Goal: Task Accomplishment & Management: Manage account settings

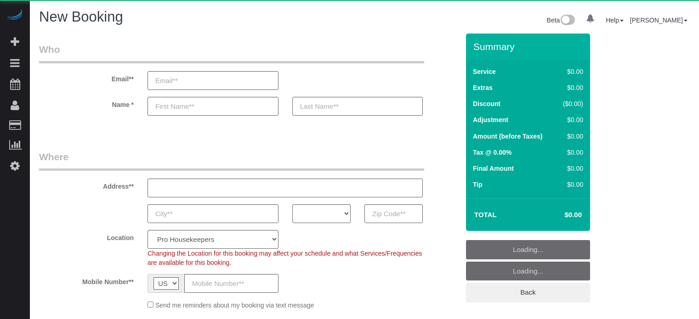
select select "number:9"
select select "object:1105"
select select "4"
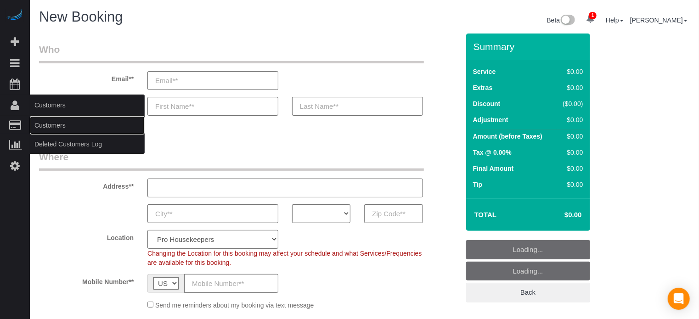
click at [53, 130] on link "Customers" at bounding box center [87, 125] width 115 height 18
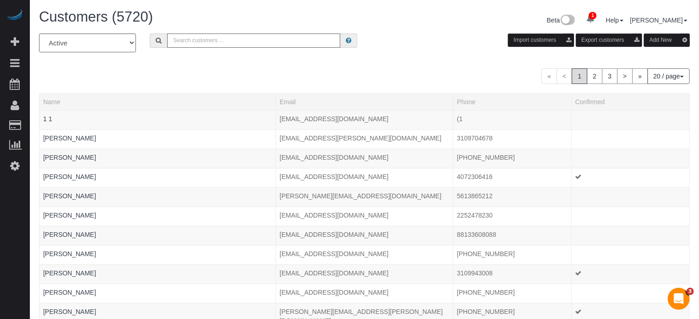
click at [198, 44] on input "text" at bounding box center [253, 41] width 173 height 14
type input "Robert Edelman"
click at [244, 43] on input "Robert Edelman" at bounding box center [253, 41] width 173 height 14
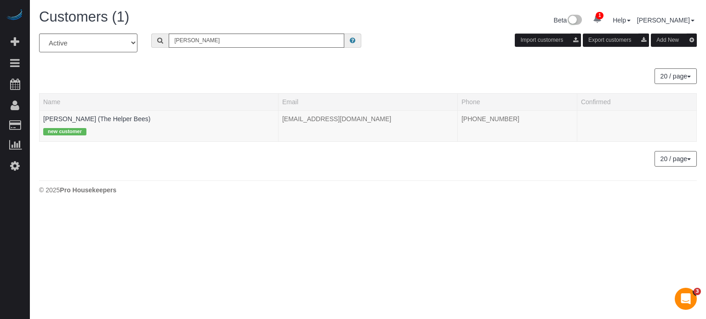
click at [121, 84] on div "20 / page 10 / page 20 / page 30 / page 40 / page 50 / page 100 / page" at bounding box center [367, 76] width 657 height 16
click at [72, 121] on link "Robert Edelman (The Helper Bees)" at bounding box center [96, 118] width 107 height 7
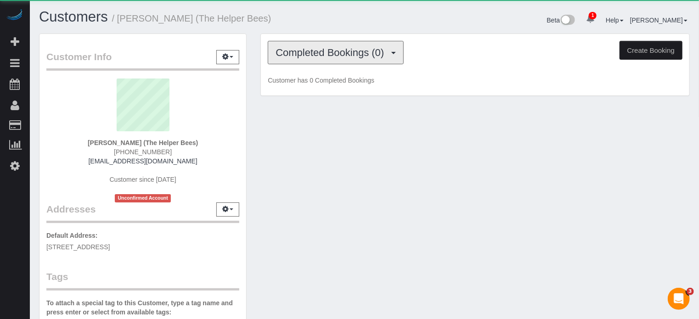
click at [310, 57] on span "Completed Bookings (0)" at bounding box center [332, 52] width 113 height 11
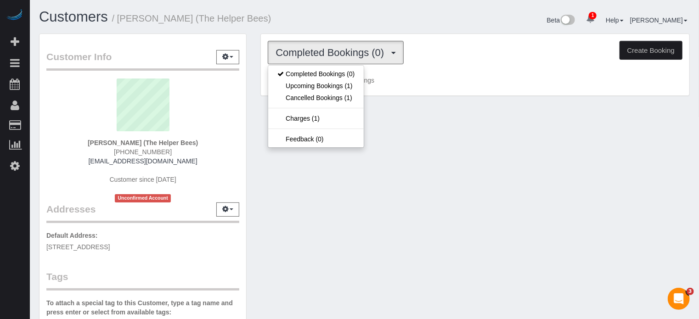
click at [303, 30] on div "Customers / Robert Edelman (The Helper Bees) Beta 1 Your Notifications You have…" at bounding box center [364, 21] width 665 height 24
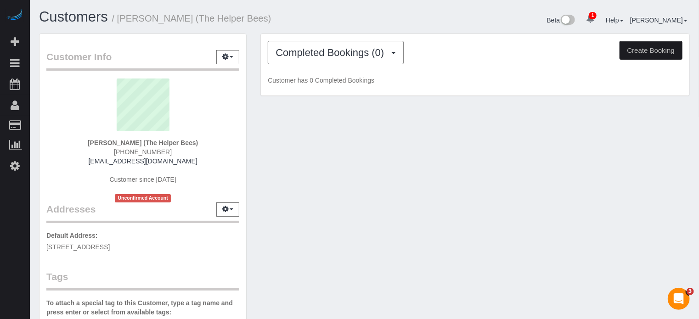
click at [292, 113] on div "Customer Info Edit Contact Info Send Message Email Preferences Special Sales Ta…" at bounding box center [364, 260] width 665 height 453
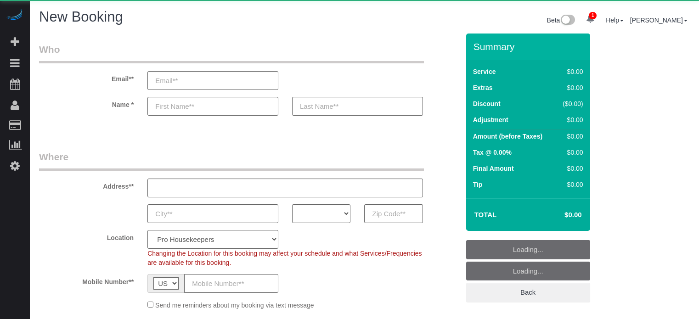
select select "4"
select select "number:9"
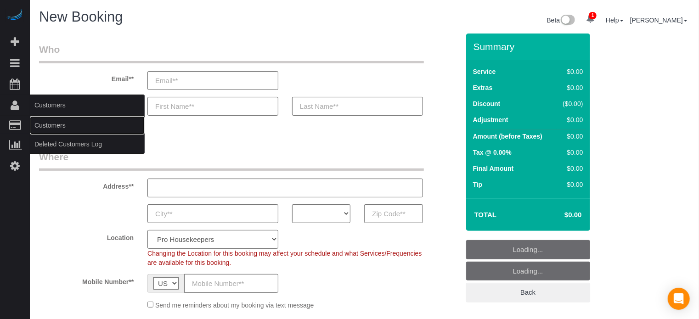
drag, startPoint x: 45, startPoint y: 124, endPoint x: 56, endPoint y: 121, distance: 11.4
click at [45, 124] on link "Customers" at bounding box center [87, 125] width 115 height 18
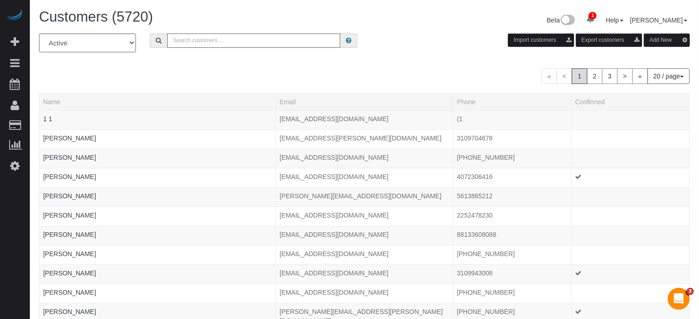
paste input "rtom27@aol.com"
click at [230, 42] on input "rtom27@aol.com" at bounding box center [253, 41] width 173 height 14
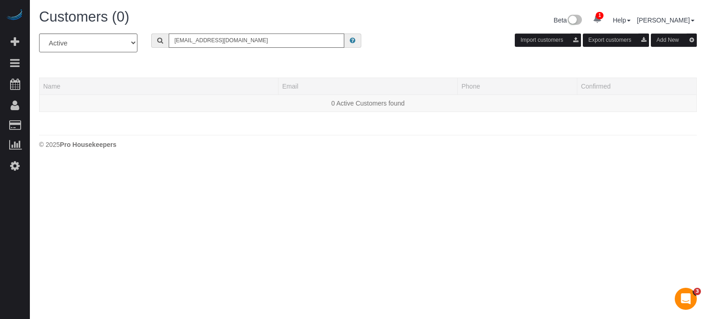
type input "rtom27@aol.com"
click at [231, 62] on div "All Active Archived rtom27@aol.com Import customers Export customers Add New Na…" at bounding box center [367, 78] width 657 height 88
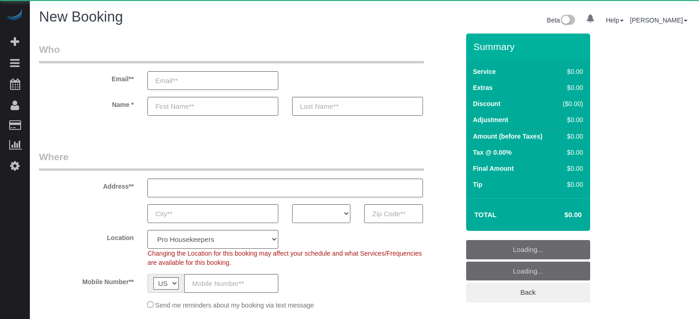
select select "number:9"
select select "4"
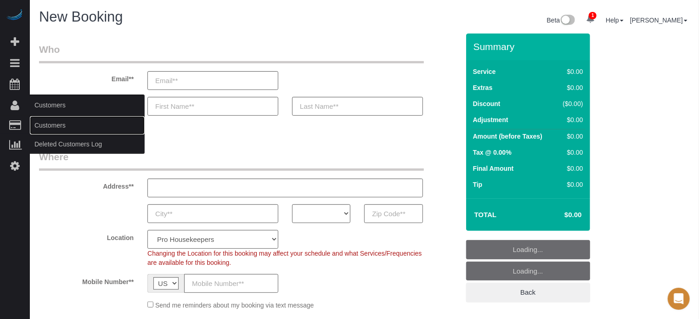
click at [45, 124] on link "Customers" at bounding box center [87, 125] width 115 height 18
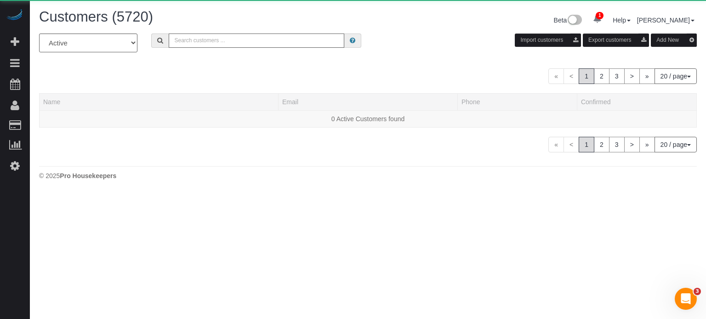
click at [189, 41] on input "text" at bounding box center [257, 41] width 176 height 14
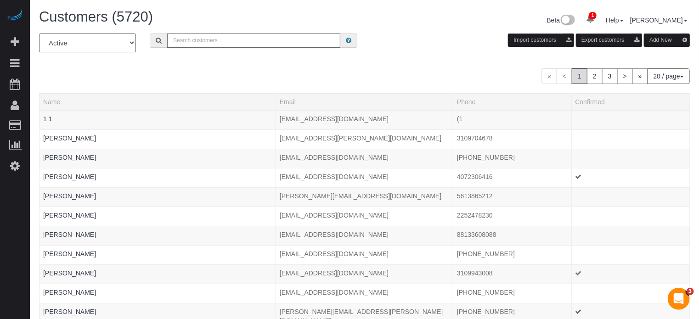
paste input "[EMAIL_ADDRESS][DOMAIN_NAME]"
type input "[EMAIL_ADDRESS][DOMAIN_NAME]"
click at [221, 42] on input "[EMAIL_ADDRESS][DOMAIN_NAME]" at bounding box center [253, 41] width 173 height 14
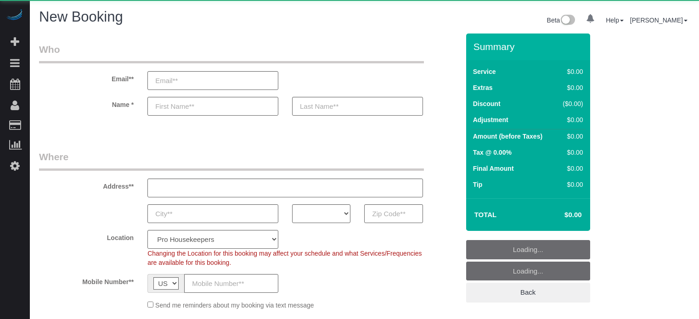
select select "number:9"
select select "object:1234"
select select "4"
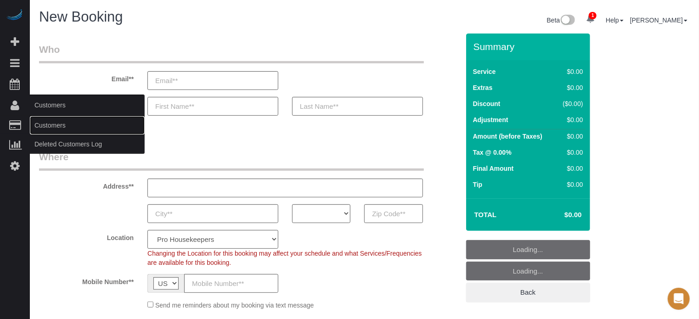
click at [49, 122] on link "Customers" at bounding box center [87, 125] width 115 height 18
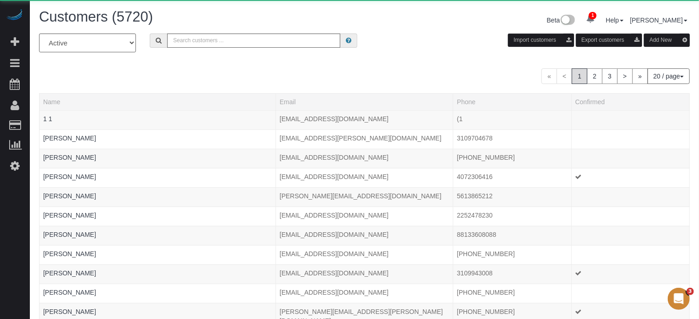
click at [238, 32] on div "Customers (5720) Beta 1 Your Notifications You have 0 alerts × You have 20 to c…" at bounding box center [364, 21] width 665 height 24
click at [238, 37] on input "text" at bounding box center [253, 41] width 173 height 14
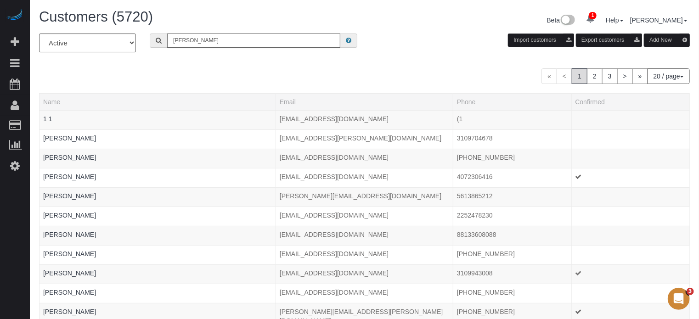
type input "[PERSON_NAME]"
click at [232, 38] on input "[PERSON_NAME]" at bounding box center [253, 41] width 173 height 14
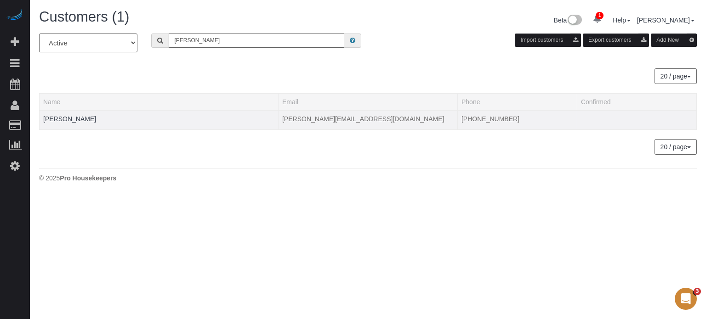
click at [93, 112] on td "[PERSON_NAME]" at bounding box center [159, 119] width 239 height 19
click at [95, 117] on link "[PERSON_NAME]" at bounding box center [69, 118] width 53 height 7
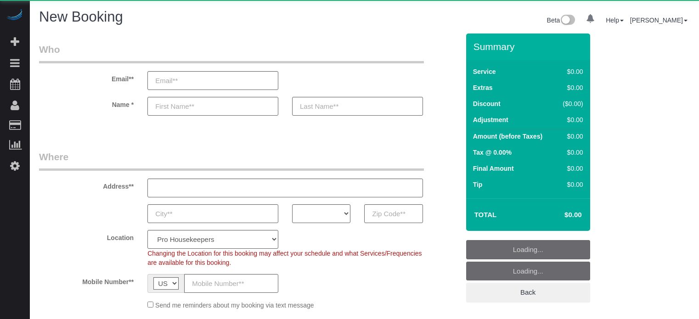
select select "number:9"
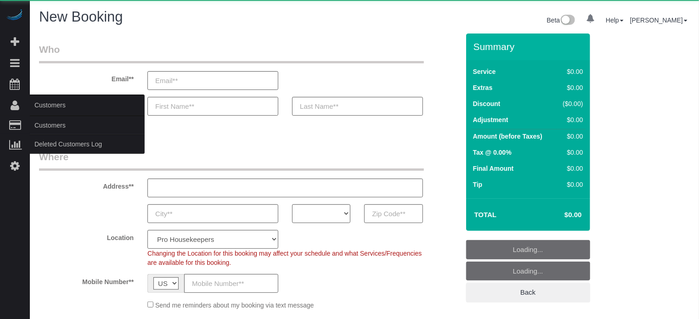
select select "4"
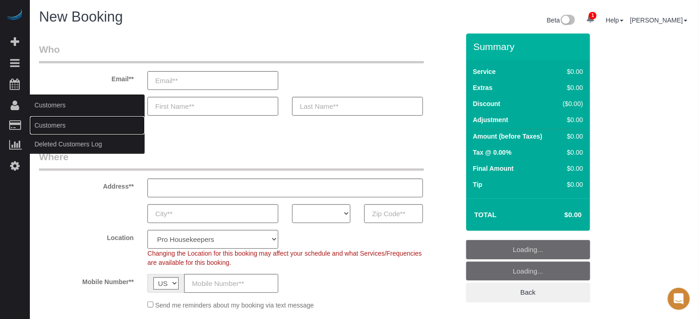
click at [51, 127] on link "Customers" at bounding box center [87, 125] width 115 height 18
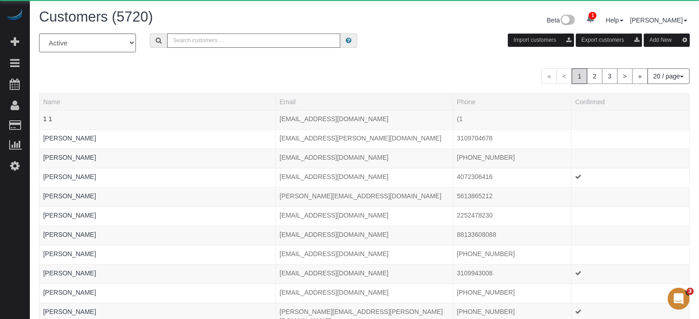
click at [205, 45] on input "text" at bounding box center [253, 41] width 173 height 14
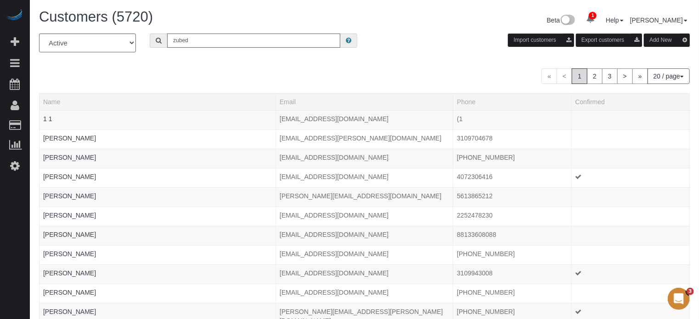
type input "Zubeda Ali"
click at [223, 38] on input "Zubeda Ali" at bounding box center [253, 41] width 173 height 14
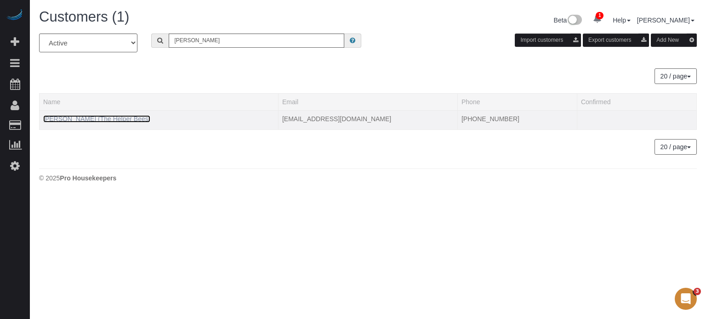
click at [97, 120] on link "Zubeda Ali (The Helper Bees)" at bounding box center [96, 118] width 107 height 7
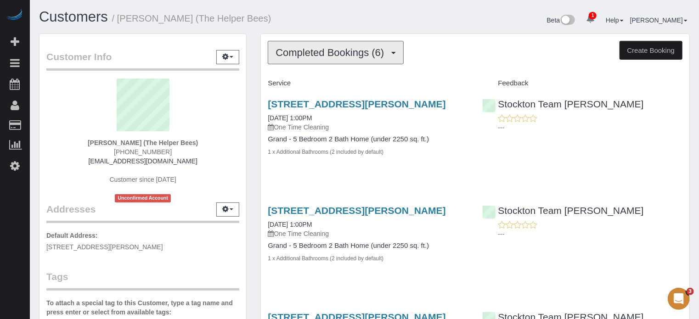
click at [306, 60] on button "Completed Bookings (6)" at bounding box center [336, 52] width 136 height 23
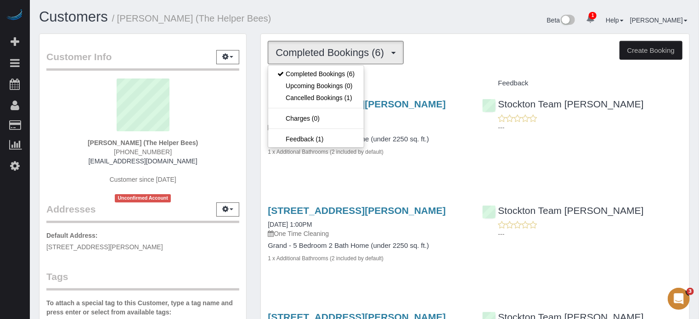
click at [297, 13] on h1 "Customers / Zubeda Ali (The Helper Bees)" at bounding box center [198, 17] width 319 height 16
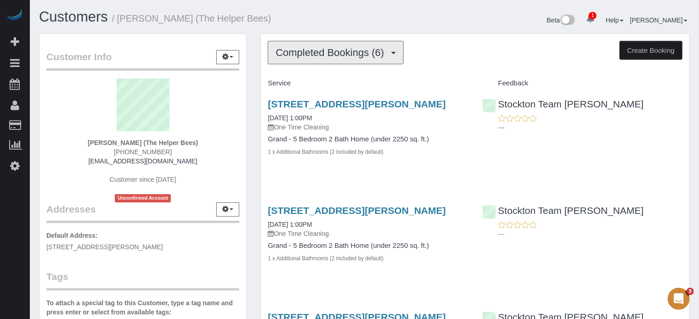
click at [315, 53] on span "Completed Bookings (6)" at bounding box center [332, 52] width 113 height 11
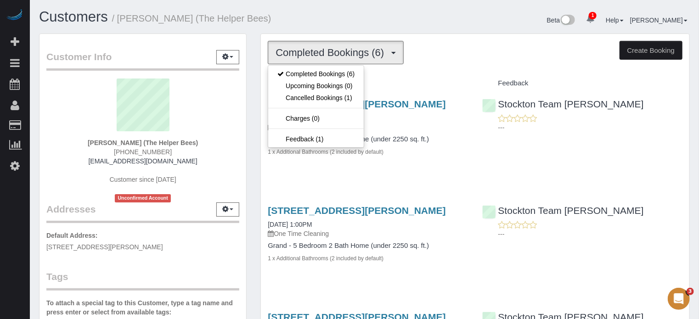
click at [315, 53] on span "Completed Bookings (6)" at bounding box center [332, 52] width 113 height 11
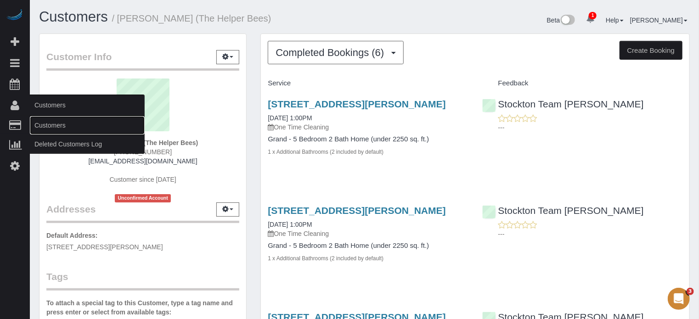
click at [55, 130] on link "Customers" at bounding box center [87, 125] width 115 height 18
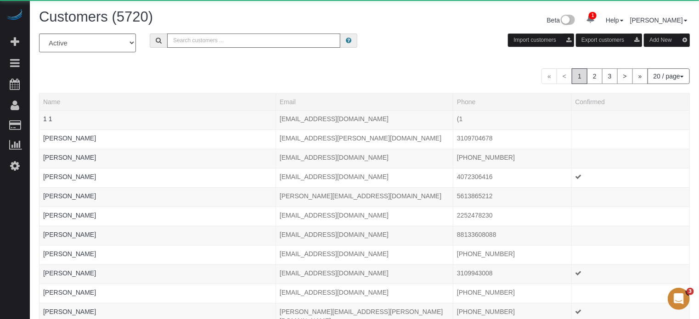
click at [250, 46] on input "text" at bounding box center [253, 41] width 173 height 14
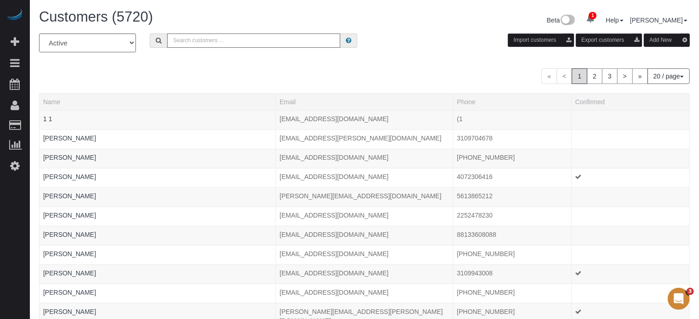
paste input "(312) 200-4077"
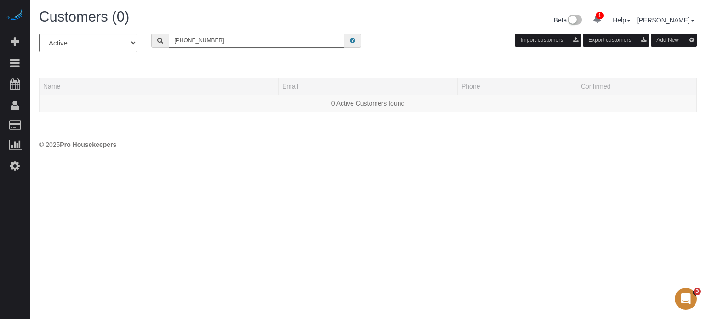
type input "(312) 200-4077"
drag, startPoint x: 238, startPoint y: 41, endPoint x: 117, endPoint y: 42, distance: 121.3
click at [117, 42] on div "All Active Archived (312) 200-4077 Import customers Export customers Add New" at bounding box center [367, 47] width 671 height 26
click at [227, 38] on input "text" at bounding box center [257, 41] width 176 height 14
click at [210, 40] on input "blueberry" at bounding box center [257, 41] width 176 height 14
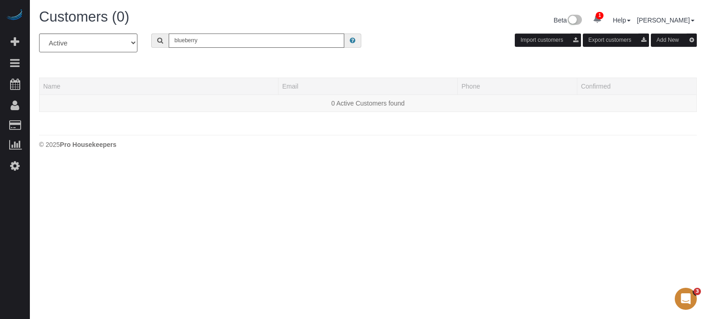
click at [202, 42] on input "blueberry" at bounding box center [257, 41] width 176 height 14
drag, startPoint x: 205, startPoint y: 42, endPoint x: 151, endPoint y: 43, distance: 54.2
click at [151, 43] on div "blueberry" at bounding box center [256, 41] width 210 height 14
click at [207, 44] on input "lesley b" at bounding box center [257, 41] width 176 height 14
type input "lesley"
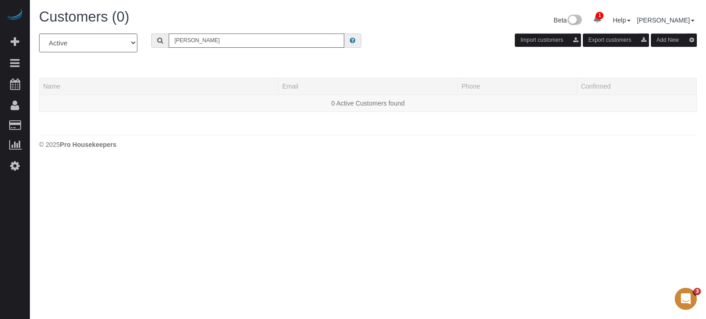
click at [194, 43] on input "lesley" at bounding box center [257, 41] width 176 height 14
drag, startPoint x: 188, startPoint y: 42, endPoint x: 147, endPoint y: 38, distance: 42.0
click at [147, 38] on div "lesley" at bounding box center [256, 41] width 224 height 14
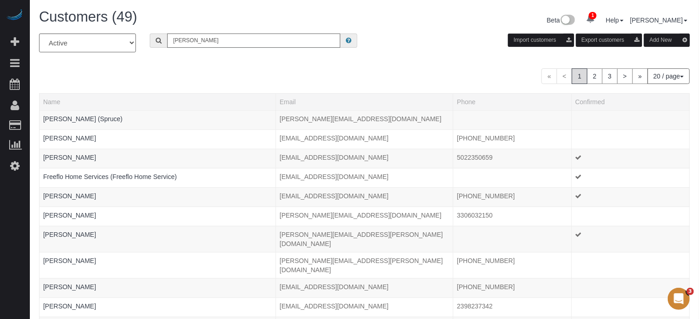
click at [192, 40] on input "robert" at bounding box center [253, 41] width 173 height 14
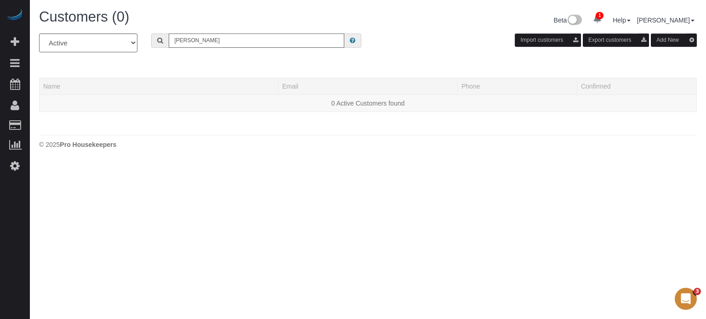
click at [190, 47] on input "lesly" at bounding box center [257, 41] width 176 height 14
click at [195, 43] on input "lesly" at bounding box center [257, 41] width 176 height 14
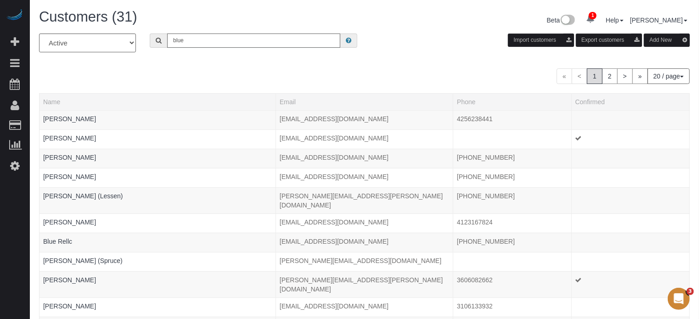
click at [195, 42] on input "blue" at bounding box center [253, 41] width 173 height 14
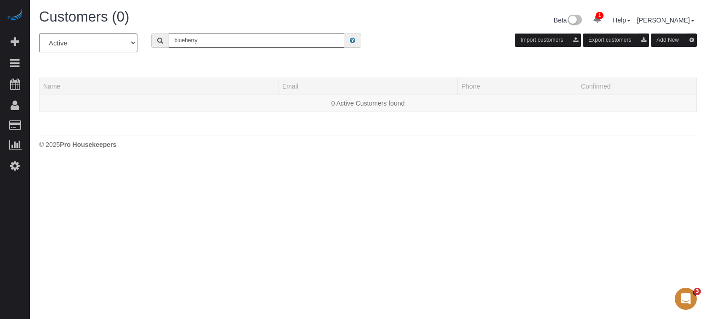
type input "blueberry"
